Goal: Task Accomplishment & Management: Use online tool/utility

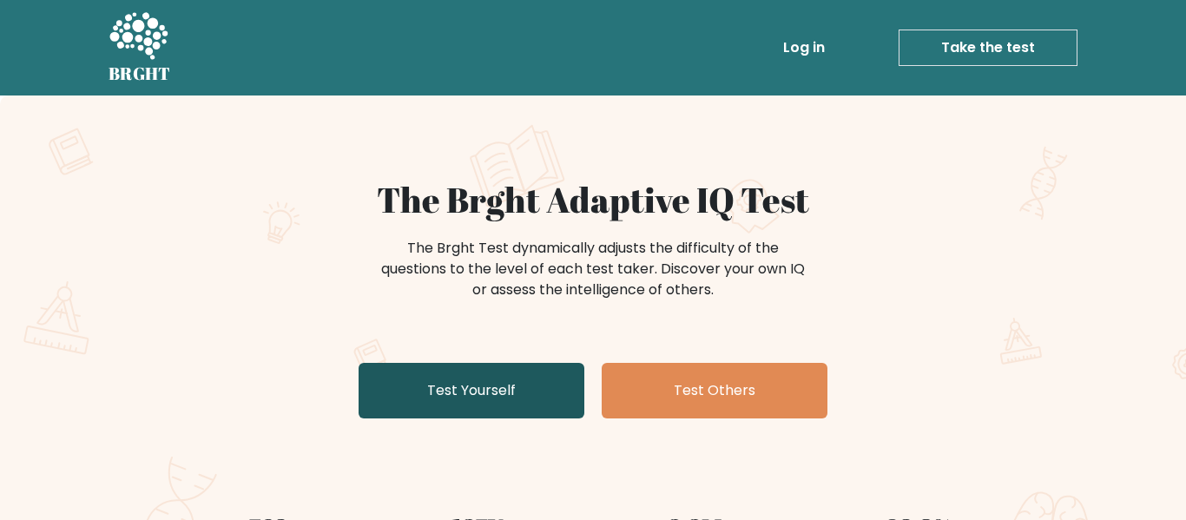
click at [521, 396] on link "Test Yourself" at bounding box center [472, 391] width 226 height 56
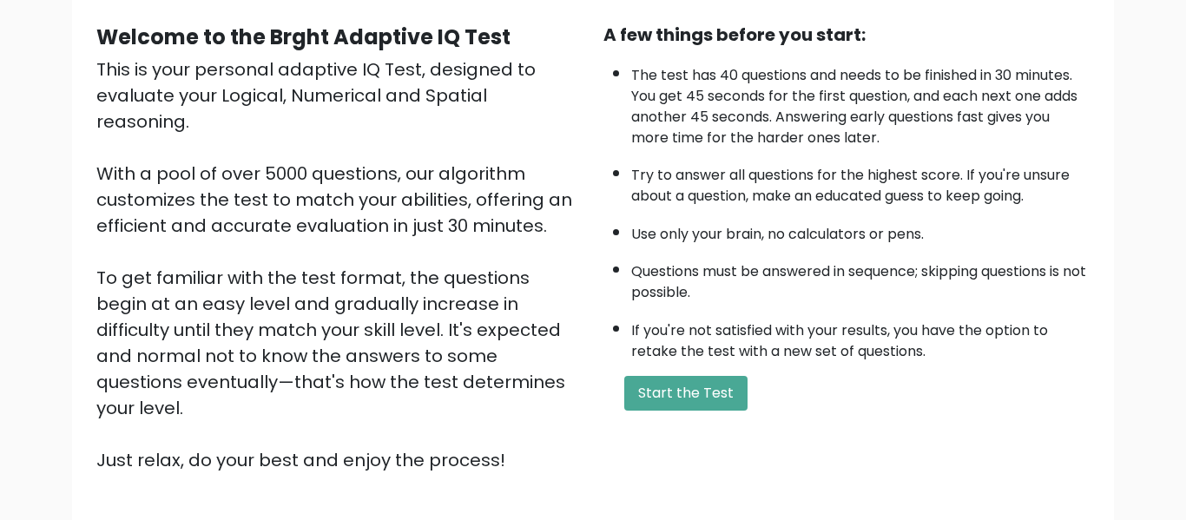
scroll to position [275, 0]
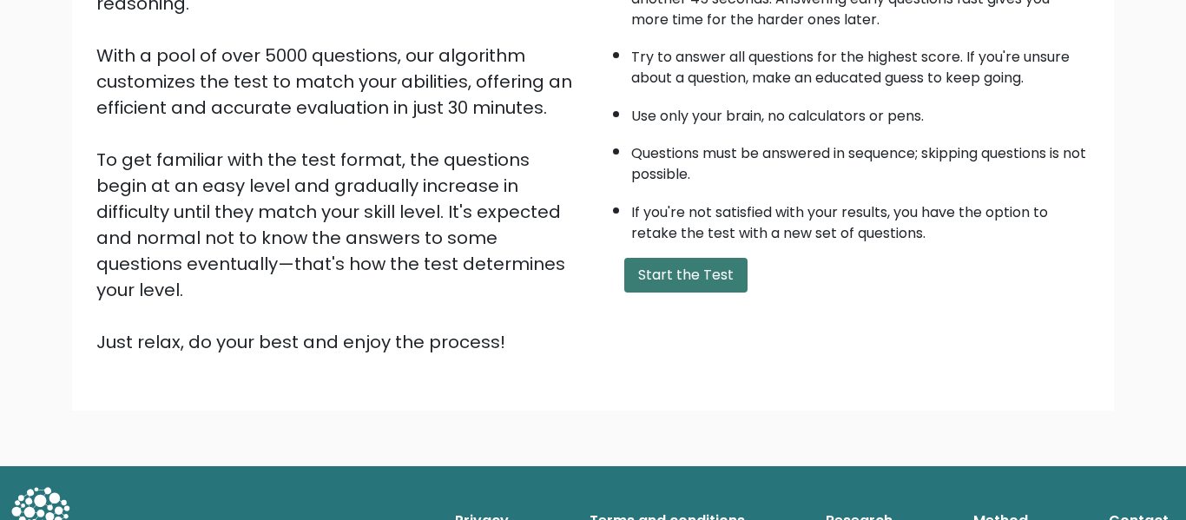
click at [714, 274] on button "Start the Test" at bounding box center [685, 275] width 123 height 35
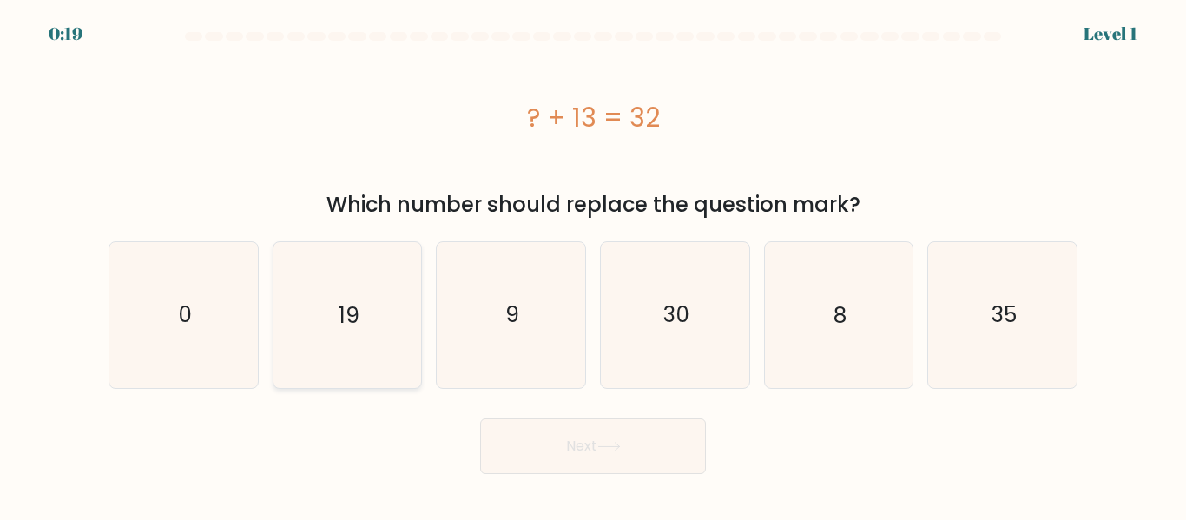
click at [367, 331] on icon "19" at bounding box center [346, 314] width 145 height 145
click at [593, 265] on input "b. 19" at bounding box center [593, 262] width 1 height 4
radio input "true"
click at [557, 432] on button "Next" at bounding box center [593, 447] width 226 height 56
